Goal: Use online tool/utility: Utilize a website feature to perform a specific function

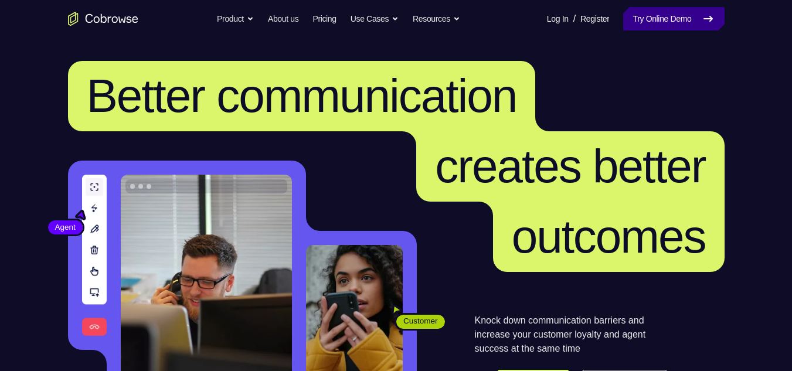
click at [597, 12] on link "Try Online Demo" at bounding box center [673, 18] width 101 height 23
click at [597, 18] on link "Try Online Demo" at bounding box center [673, 18] width 101 height 23
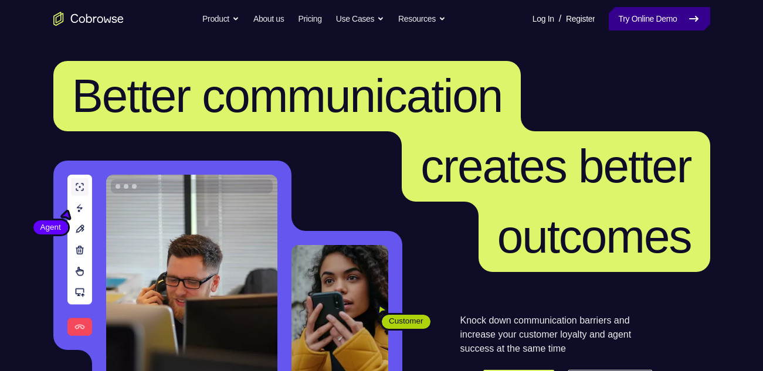
click at [568, 30] on link "Try Online Demo" at bounding box center [659, 18] width 101 height 23
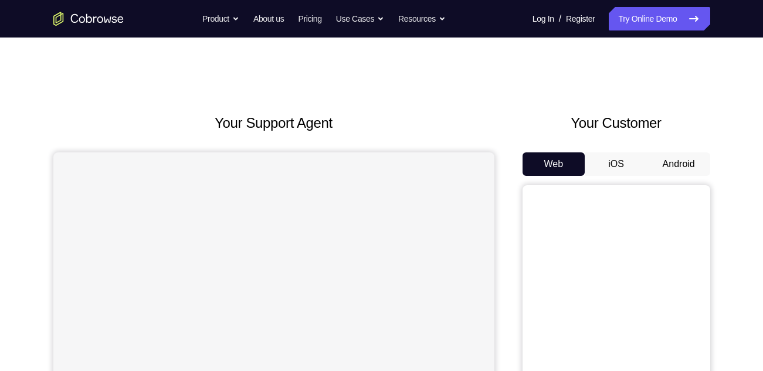
click at [670, 162] on button "Android" at bounding box center [679, 164] width 63 height 23
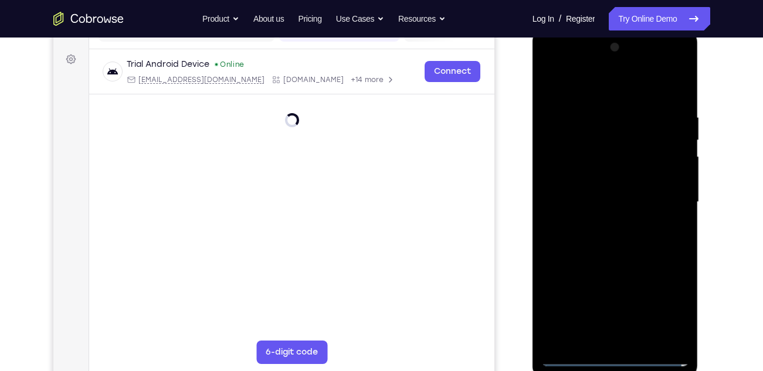
click at [618, 355] on div at bounding box center [615, 202] width 148 height 328
click at [619, 360] on div at bounding box center [615, 202] width 148 height 328
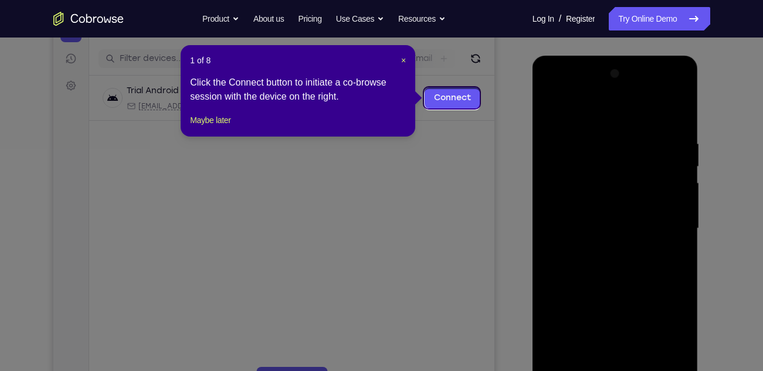
scroll to position [137, 0]
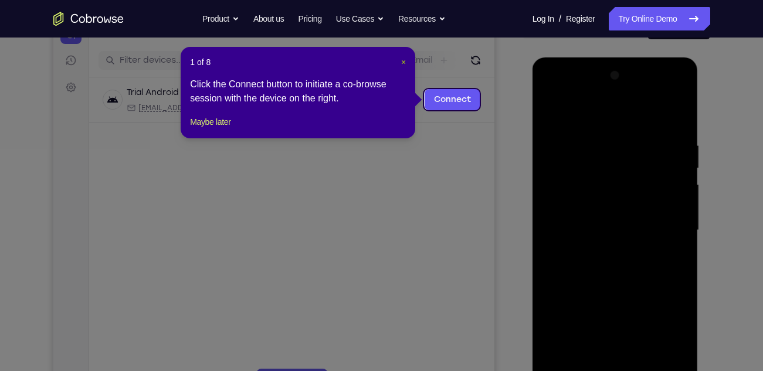
click at [404, 65] on span "×" at bounding box center [403, 61] width 5 height 9
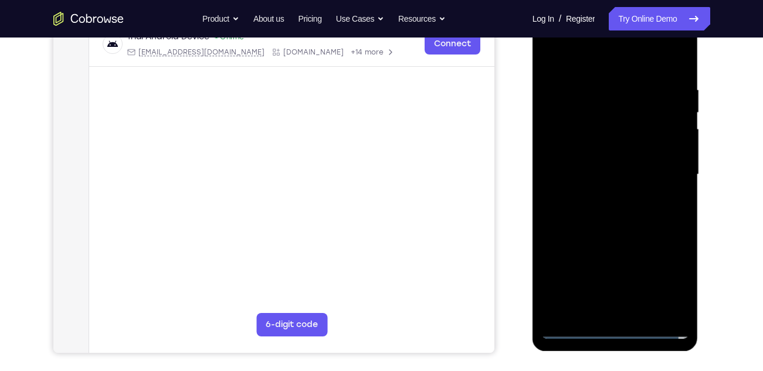
scroll to position [193, 0]
click at [616, 334] on div at bounding box center [615, 174] width 148 height 328
click at [676, 280] on div at bounding box center [615, 174] width 148 height 328
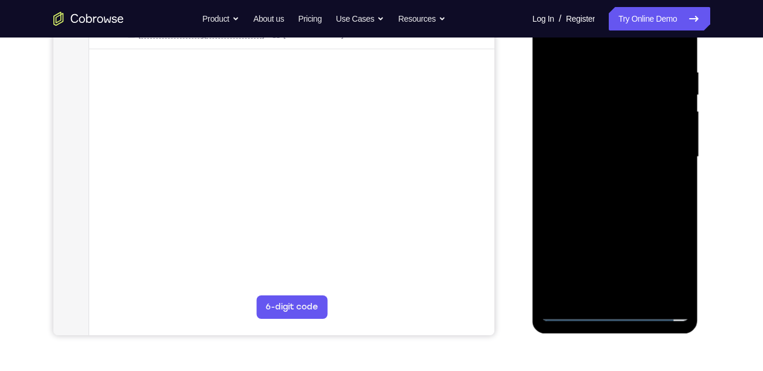
scroll to position [211, 0]
click at [619, 311] on div at bounding box center [615, 156] width 148 height 328
click at [612, 310] on div at bounding box center [615, 156] width 148 height 328
click at [614, 311] on div at bounding box center [615, 156] width 148 height 328
click at [666, 259] on div at bounding box center [615, 156] width 148 height 328
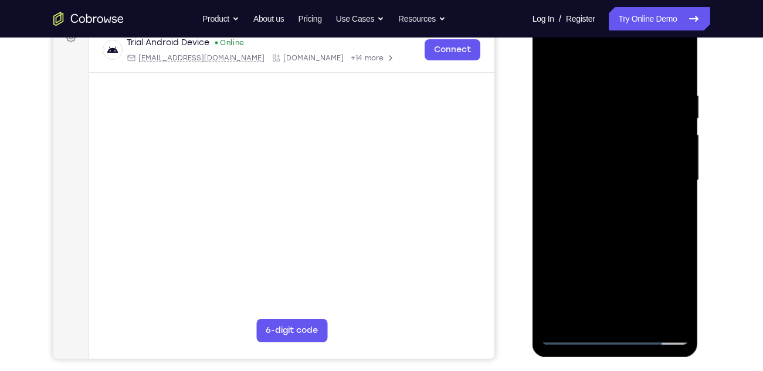
scroll to position [185, 0]
click at [554, 46] on div at bounding box center [615, 182] width 148 height 328
click at [664, 174] on div at bounding box center [615, 182] width 148 height 328
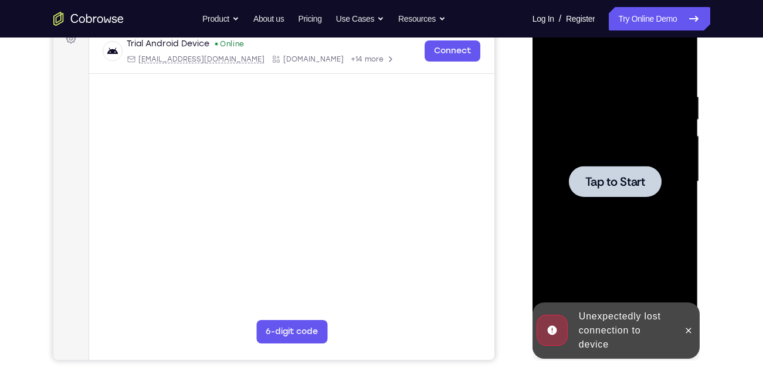
click at [587, 116] on div at bounding box center [615, 182] width 148 height 328
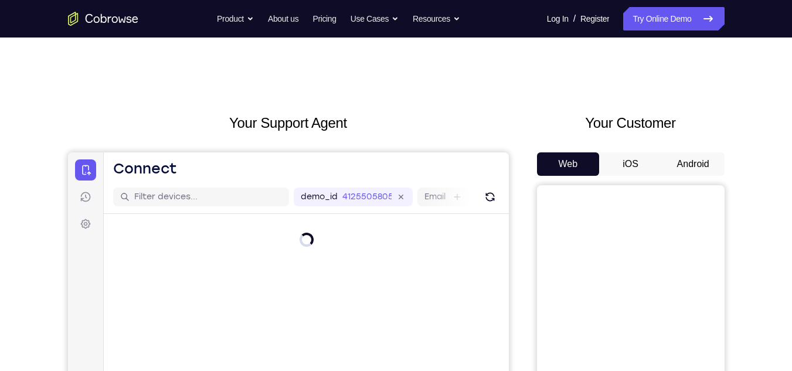
click at [692, 164] on button "Android" at bounding box center [693, 164] width 63 height 23
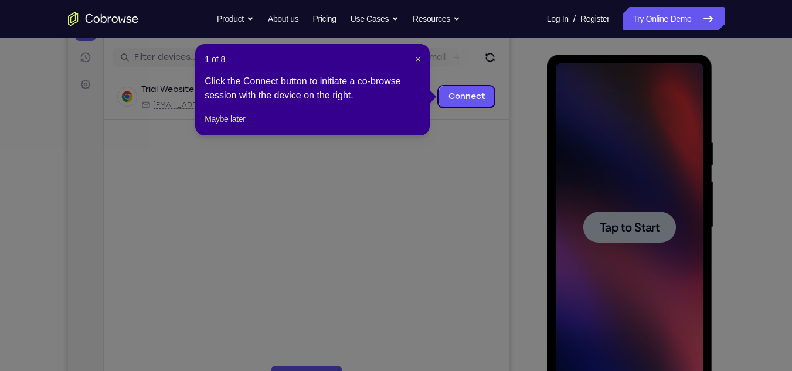
scroll to position [139, 0]
click at [421, 55] on span "×" at bounding box center [418, 59] width 5 height 9
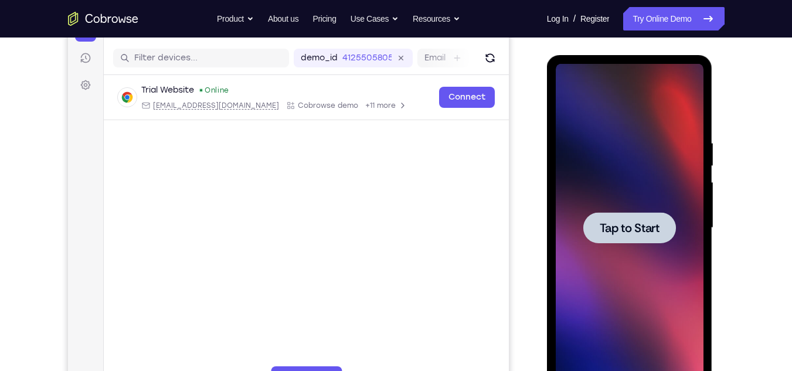
click at [666, 236] on div at bounding box center [630, 227] width 93 height 31
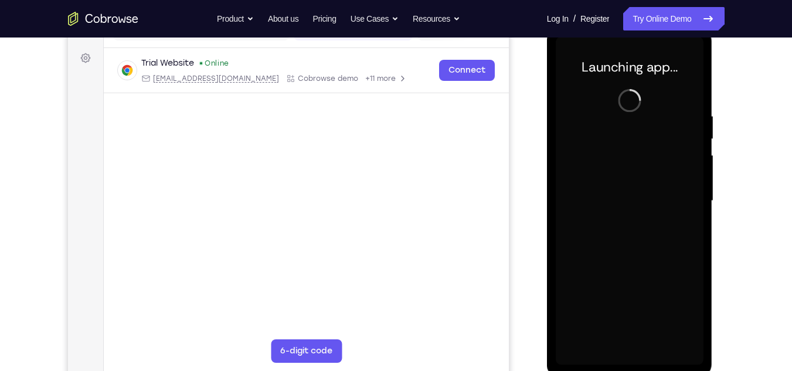
scroll to position [165, 0]
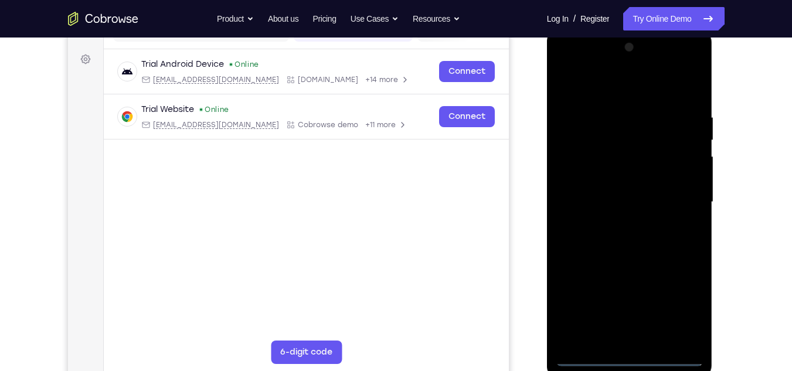
click at [633, 360] on div at bounding box center [630, 202] width 148 height 328
click at [682, 314] on div at bounding box center [630, 202] width 148 height 328
click at [570, 69] on div at bounding box center [630, 202] width 148 height 328
click at [677, 194] on div at bounding box center [630, 202] width 148 height 328
click at [622, 224] on div at bounding box center [630, 202] width 148 height 328
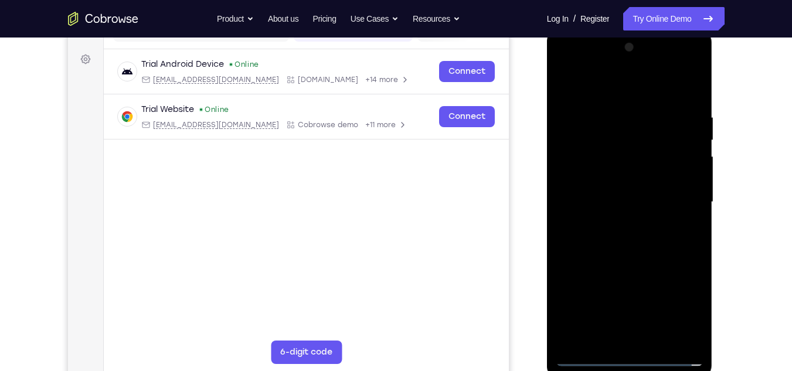
click at [633, 260] on div at bounding box center [630, 202] width 148 height 328
click at [627, 198] on div at bounding box center [630, 202] width 148 height 328
click at [588, 204] on div at bounding box center [630, 202] width 148 height 328
click at [612, 199] on div at bounding box center [630, 202] width 148 height 328
click at [649, 218] on div at bounding box center [630, 202] width 148 height 328
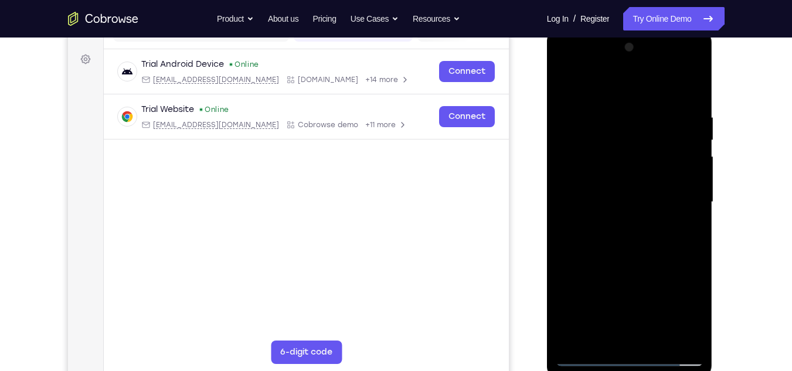
click at [638, 216] on div at bounding box center [630, 202] width 148 height 328
click at [659, 90] on div at bounding box center [630, 202] width 148 height 328
click at [612, 114] on div at bounding box center [630, 202] width 148 height 328
click at [622, 255] on div at bounding box center [630, 202] width 148 height 328
click at [687, 170] on div at bounding box center [630, 202] width 148 height 328
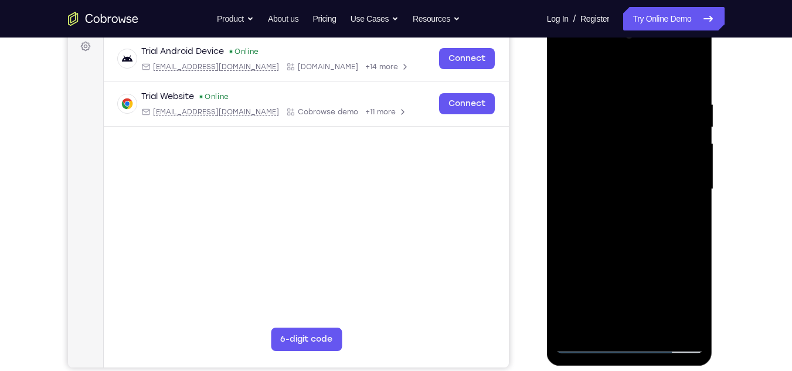
scroll to position [175, 0]
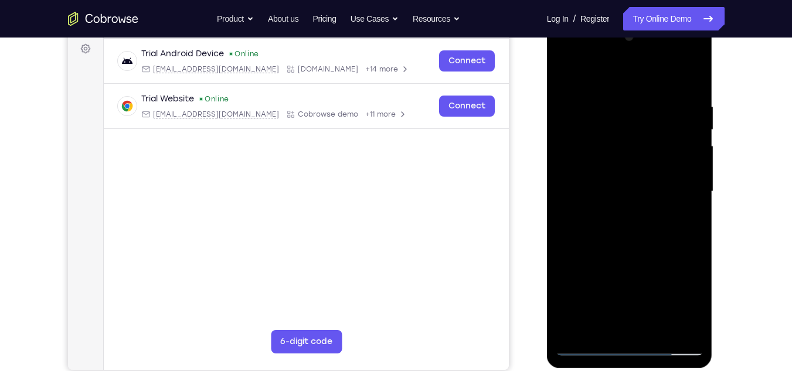
drag, startPoint x: 628, startPoint y: 259, endPoint x: 633, endPoint y: 187, distance: 72.3
click at [633, 187] on div at bounding box center [630, 192] width 148 height 328
click at [635, 320] on div at bounding box center [630, 192] width 148 height 328
click at [590, 177] on div at bounding box center [630, 192] width 148 height 328
click at [595, 171] on div at bounding box center [630, 192] width 148 height 328
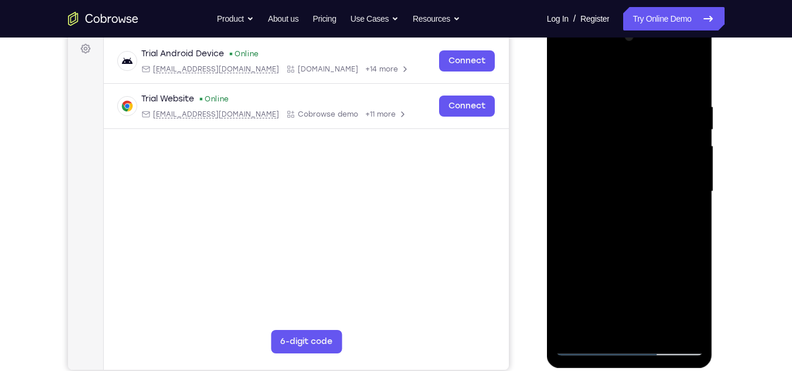
click at [645, 213] on div at bounding box center [630, 192] width 148 height 328
click at [642, 155] on div at bounding box center [630, 192] width 148 height 328
click at [629, 144] on div at bounding box center [630, 192] width 148 height 328
click at [565, 74] on div at bounding box center [630, 192] width 148 height 328
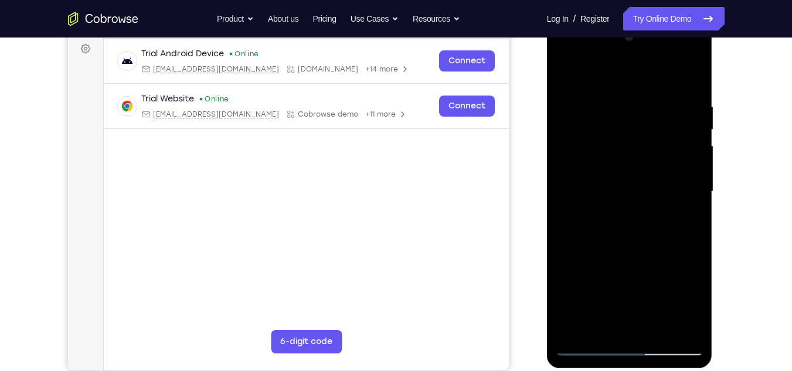
click at [637, 83] on div at bounding box center [630, 192] width 148 height 328
drag, startPoint x: 621, startPoint y: 239, endPoint x: 635, endPoint y: 164, distance: 76.5
click at [635, 164] on div at bounding box center [630, 192] width 148 height 328
click at [621, 238] on div at bounding box center [630, 192] width 148 height 328
click at [693, 70] on div at bounding box center [630, 192] width 148 height 328
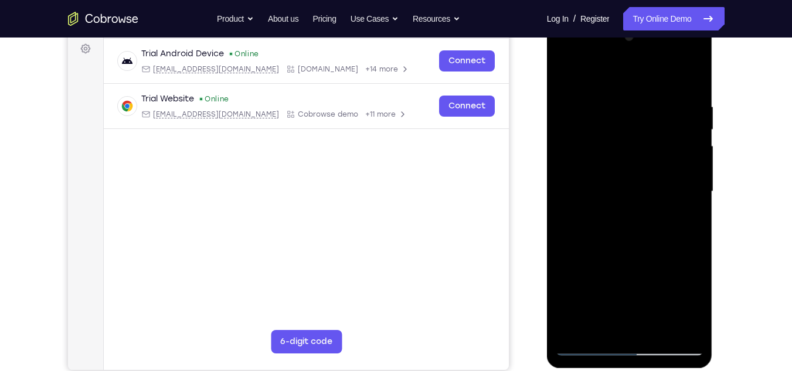
click at [625, 218] on div at bounding box center [630, 192] width 148 height 328
click at [567, 56] on div at bounding box center [630, 192] width 148 height 328
click at [584, 161] on div at bounding box center [630, 192] width 148 height 328
drag, startPoint x: 658, startPoint y: 273, endPoint x: 655, endPoint y: 213, distance: 60.5
click at [655, 213] on div at bounding box center [630, 192] width 148 height 328
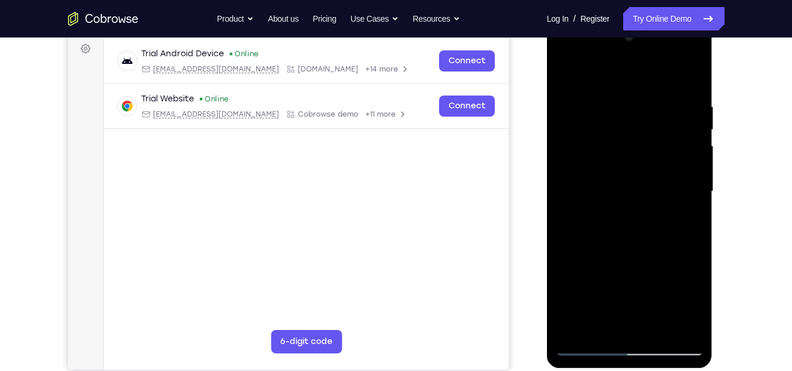
drag, startPoint x: 653, startPoint y: 284, endPoint x: 657, endPoint y: 222, distance: 61.7
click at [657, 222] on div at bounding box center [630, 192] width 148 height 328
drag, startPoint x: 639, startPoint y: 109, endPoint x: 636, endPoint y: 263, distance: 154.9
click at [636, 263] on div at bounding box center [630, 192] width 148 height 328
drag, startPoint x: 638, startPoint y: 101, endPoint x: 640, endPoint y: 280, distance: 179.5
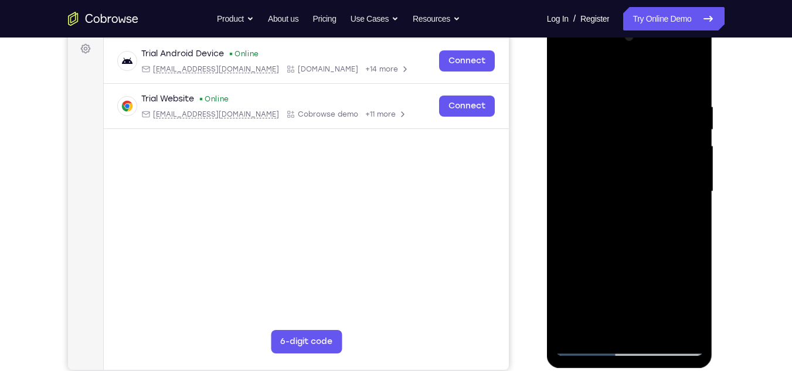
click at [640, 280] on div at bounding box center [630, 192] width 148 height 328
drag, startPoint x: 629, startPoint y: 102, endPoint x: 609, endPoint y: 281, distance: 180.0
click at [609, 281] on div at bounding box center [630, 192] width 148 height 328
drag, startPoint x: 640, startPoint y: 92, endPoint x: 628, endPoint y: 305, distance: 213.8
click at [628, 305] on div at bounding box center [630, 192] width 148 height 328
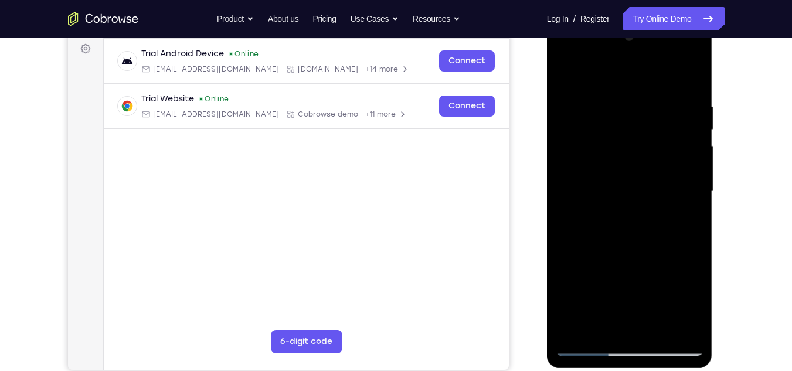
drag, startPoint x: 642, startPoint y: 102, endPoint x: 611, endPoint y: 357, distance: 257.0
click at [611, 357] on div at bounding box center [630, 194] width 166 height 350
drag, startPoint x: 635, startPoint y: 97, endPoint x: 628, endPoint y: 333, distance: 236.5
click at [628, 333] on div at bounding box center [630, 192] width 148 height 328
drag, startPoint x: 642, startPoint y: 92, endPoint x: 633, endPoint y: 399, distance: 306.9
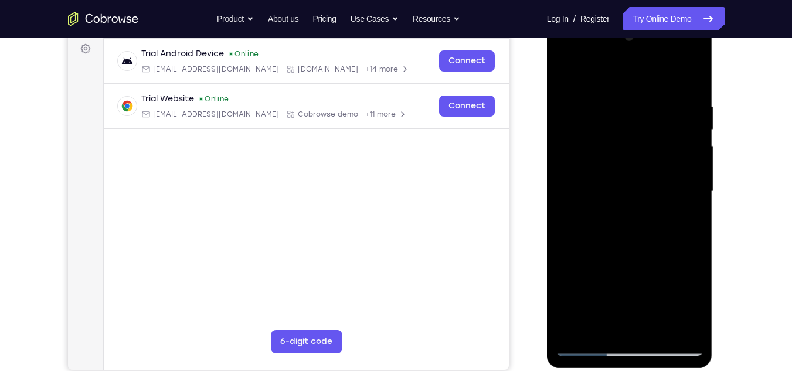
click at [633, 371] on html "Online web based iOS Simulators and Android Emulators. Run iPhone, iPad, Mobile…" at bounding box center [630, 195] width 167 height 352
click at [623, 73] on div at bounding box center [630, 192] width 148 height 328
click at [567, 57] on div at bounding box center [630, 192] width 148 height 328
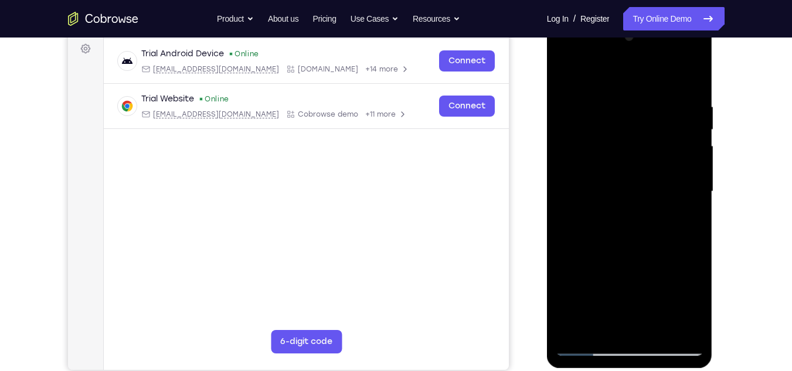
click at [565, 56] on div at bounding box center [630, 192] width 148 height 328
click at [563, 56] on div at bounding box center [630, 192] width 148 height 328
